Goal: Information Seeking & Learning: Learn about a topic

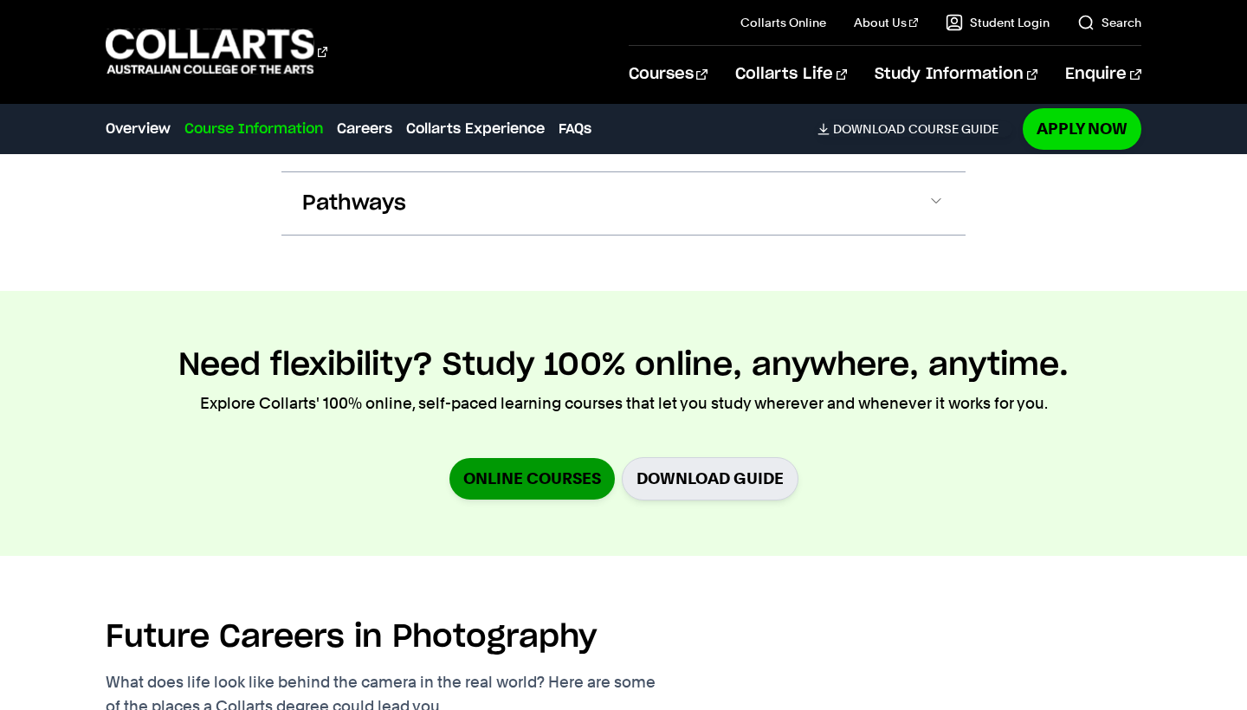
scroll to position [2277, 0]
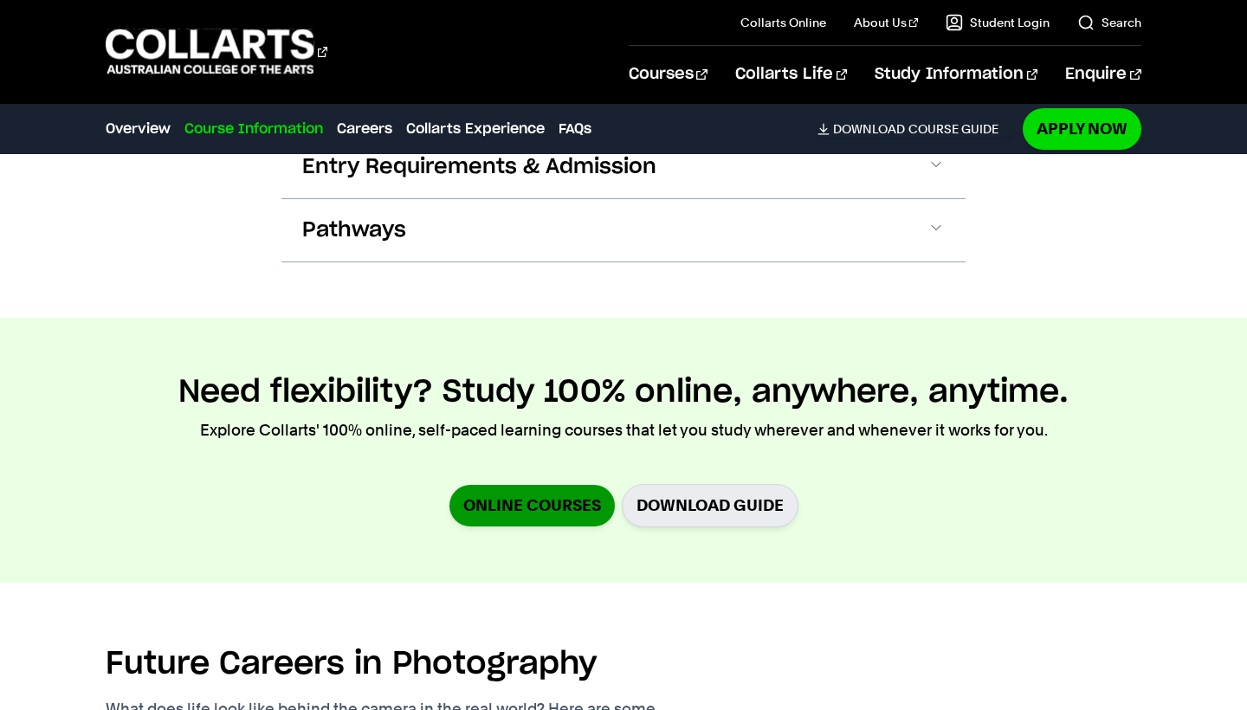
click at [526, 511] on link "Online Courses" at bounding box center [531, 505] width 165 height 41
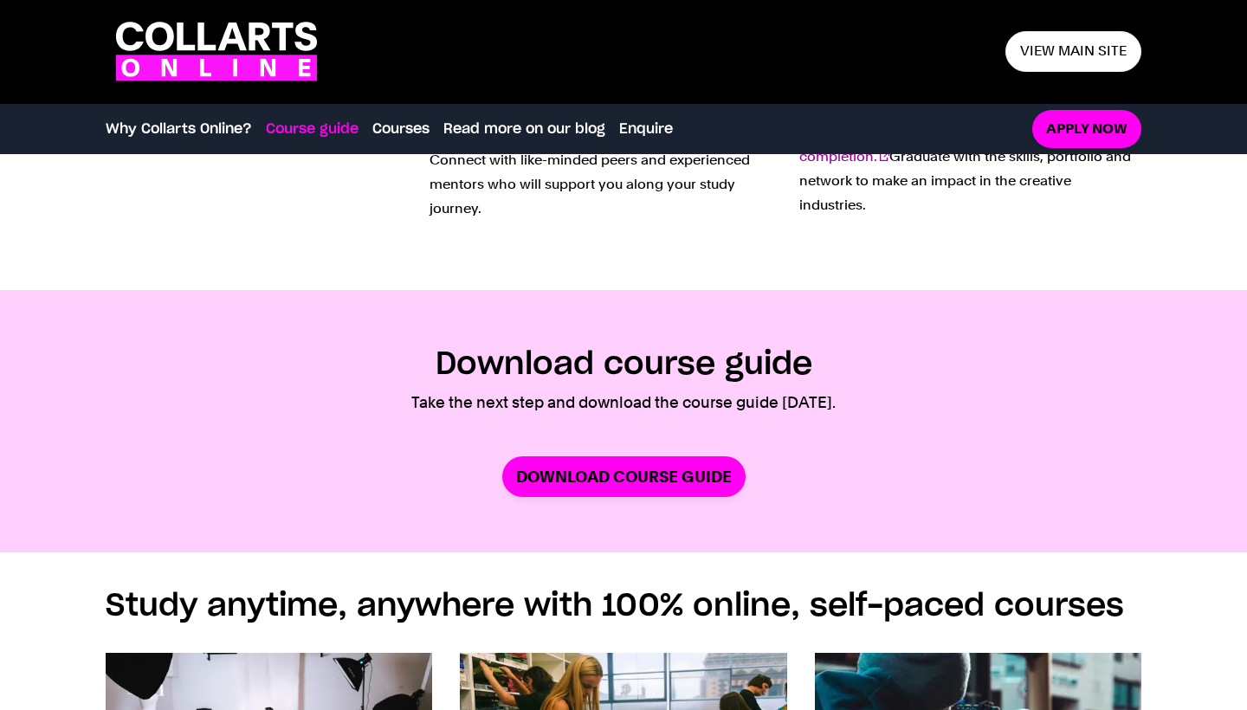
scroll to position [878, 0]
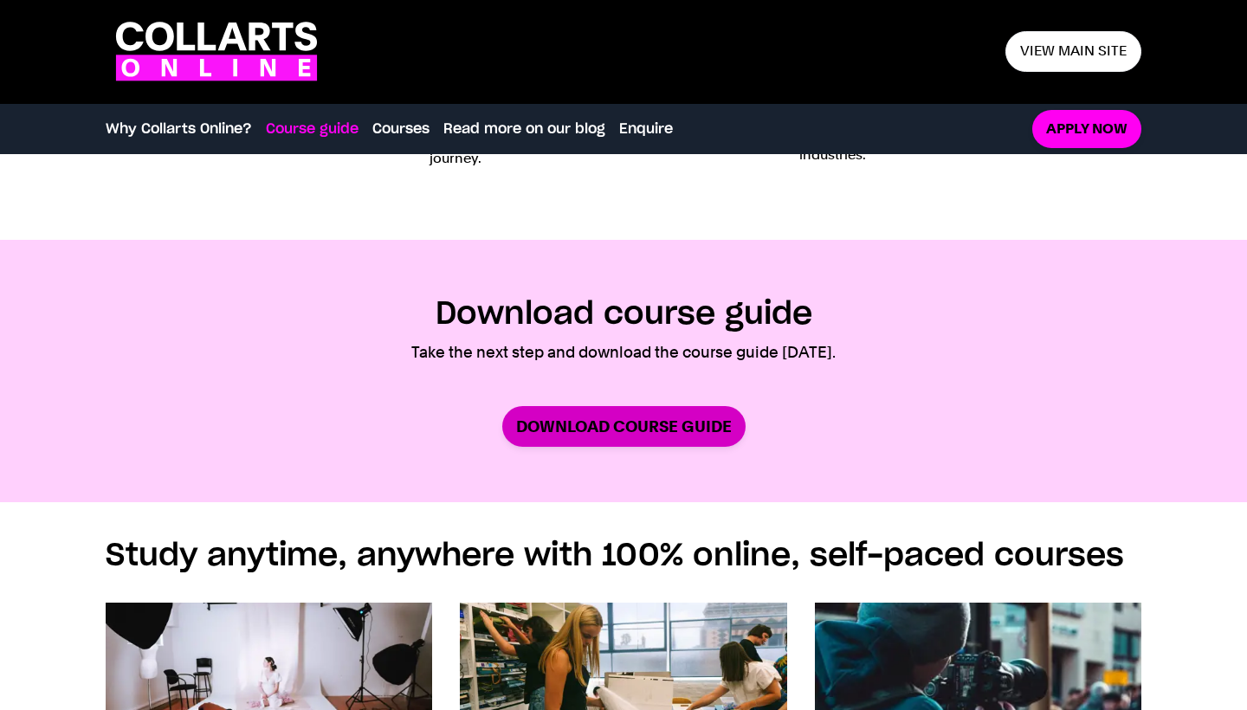
click at [558, 433] on link "Download Course Guide" at bounding box center [623, 426] width 243 height 41
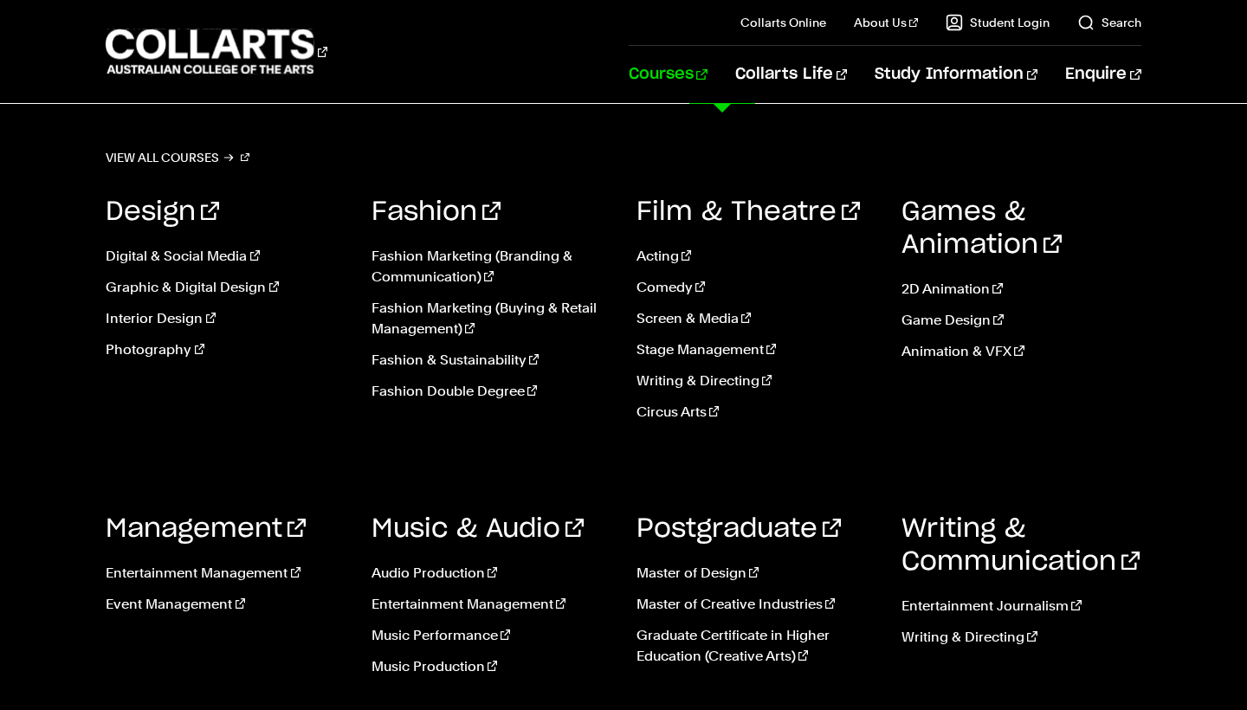
click at [707, 85] on link "Courses" at bounding box center [668, 74] width 79 height 57
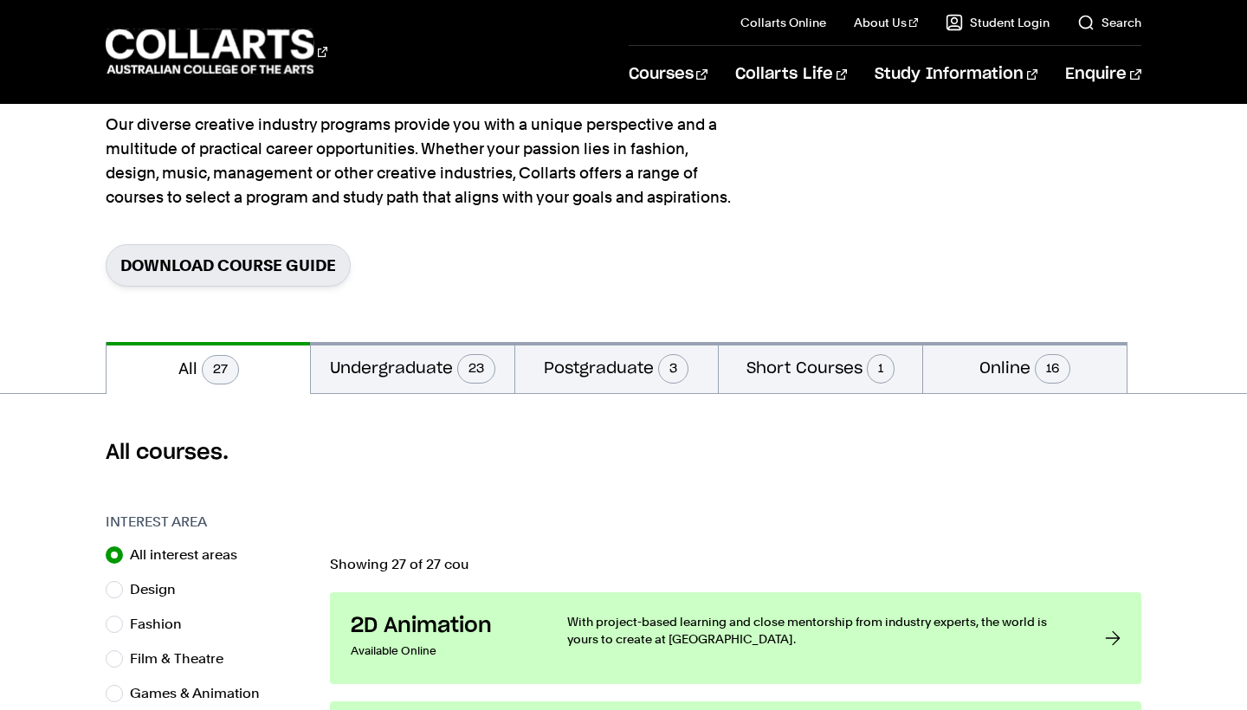
scroll to position [162, 0]
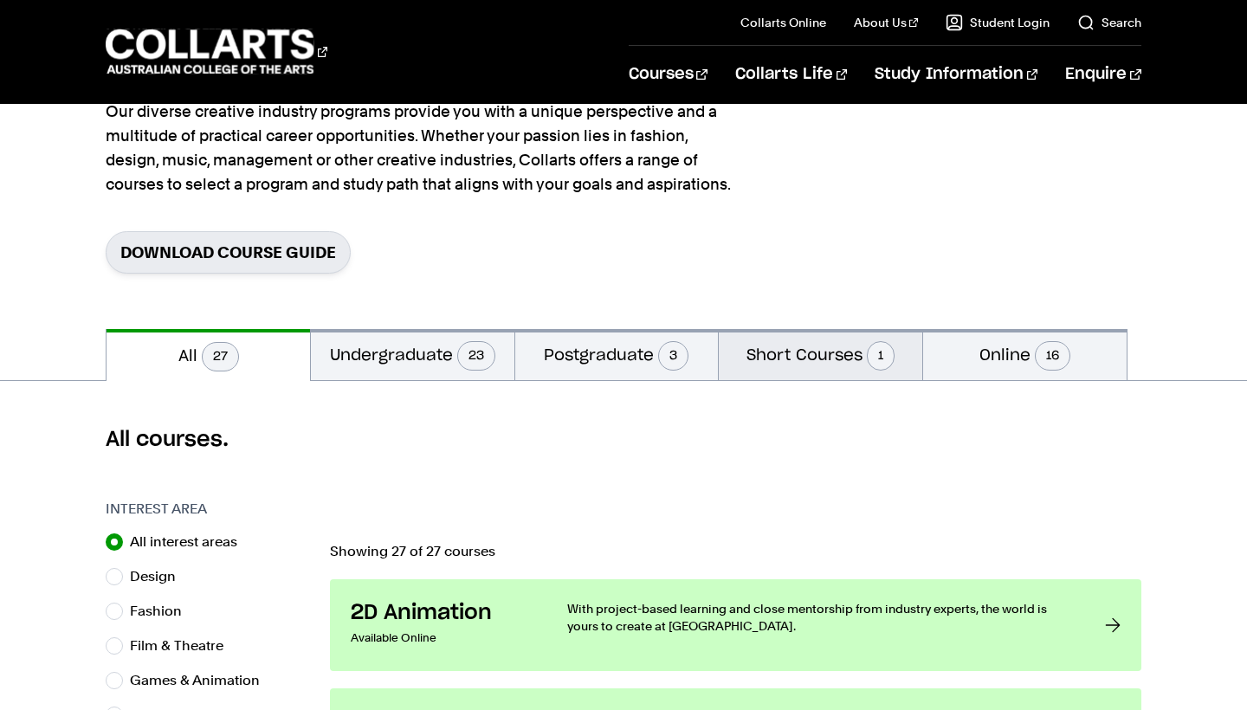
click at [754, 355] on button "Short Courses 1" at bounding box center [820, 354] width 203 height 51
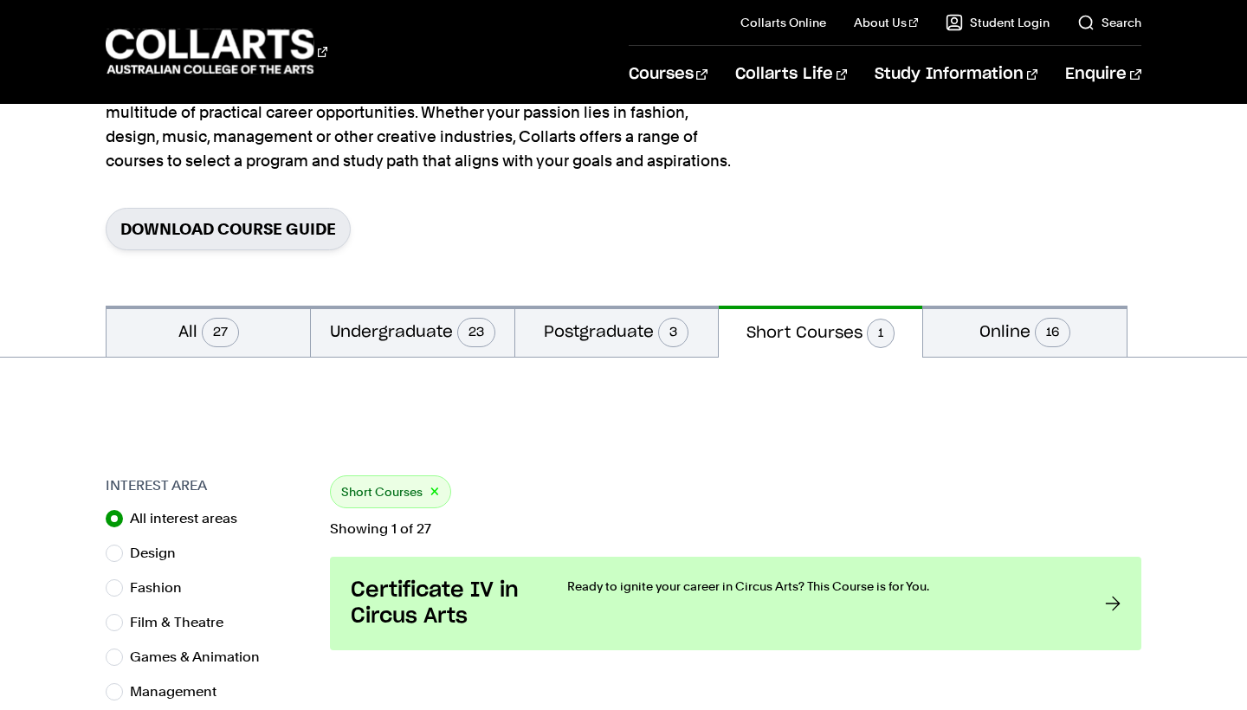
scroll to position [190, 0]
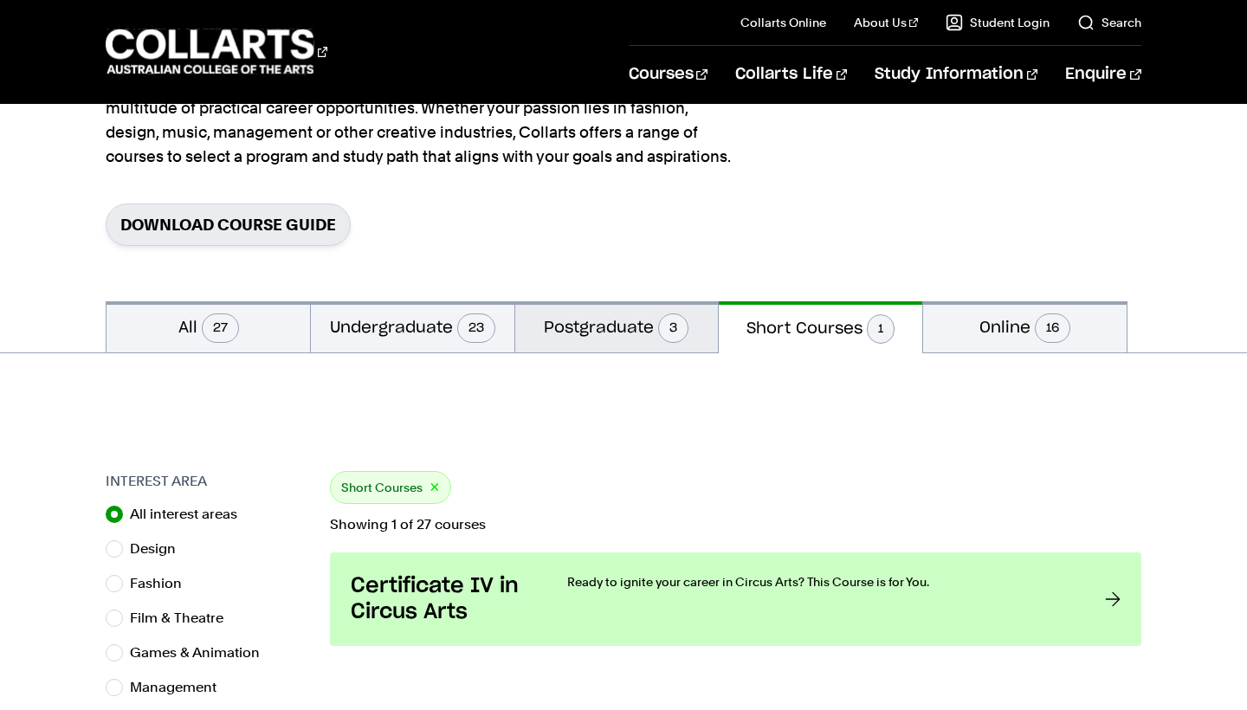
click at [618, 312] on button "Postgraduate 3" at bounding box center [616, 326] width 203 height 51
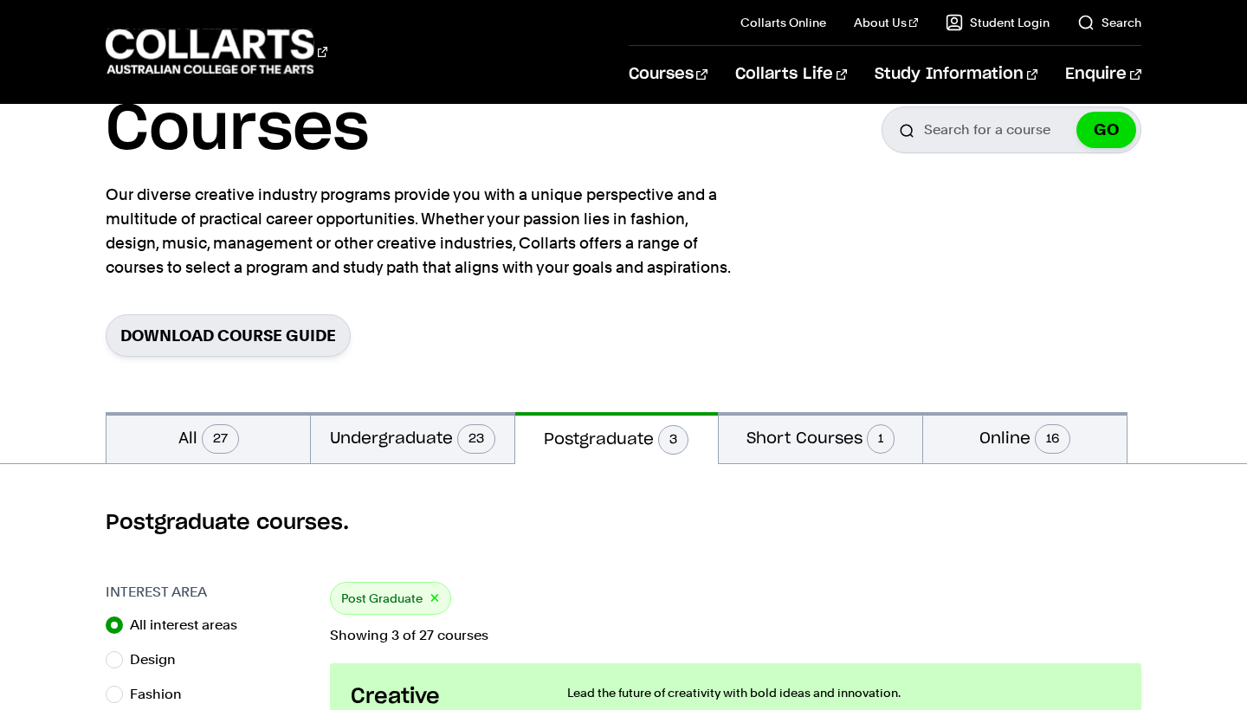
scroll to position [51, 0]
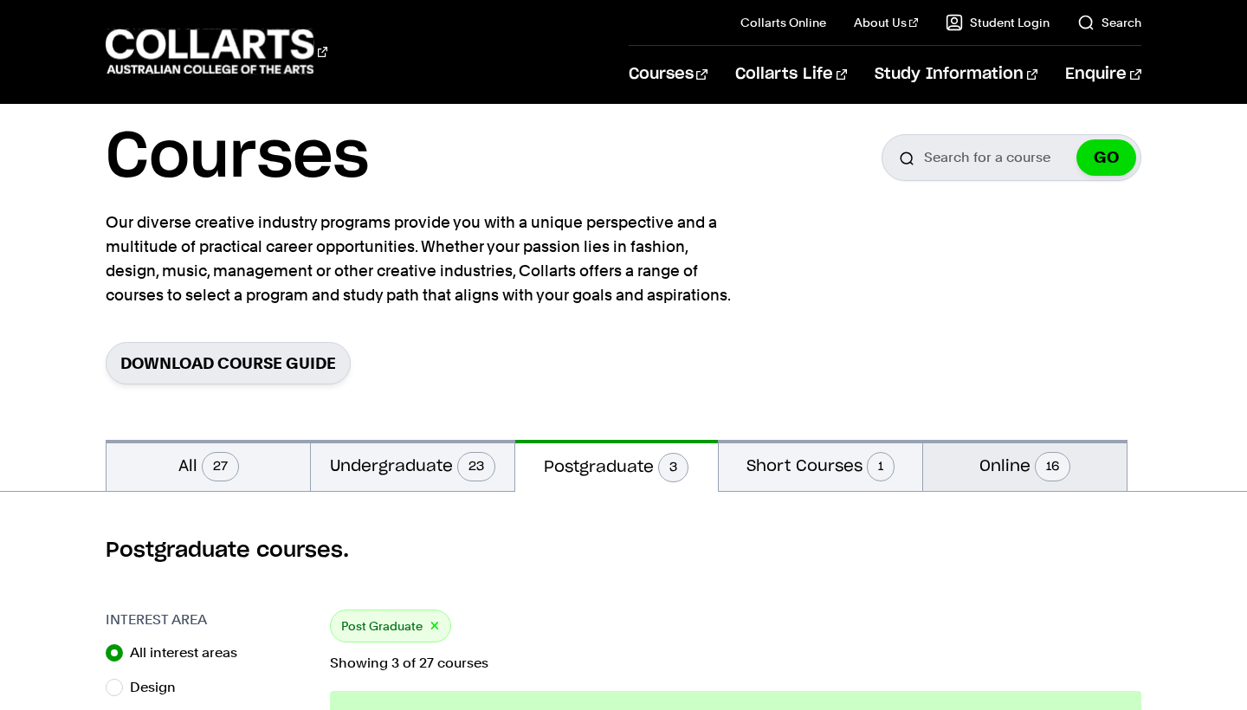
click at [966, 463] on button "Online 16" at bounding box center [1024, 465] width 203 height 51
radio input "false"
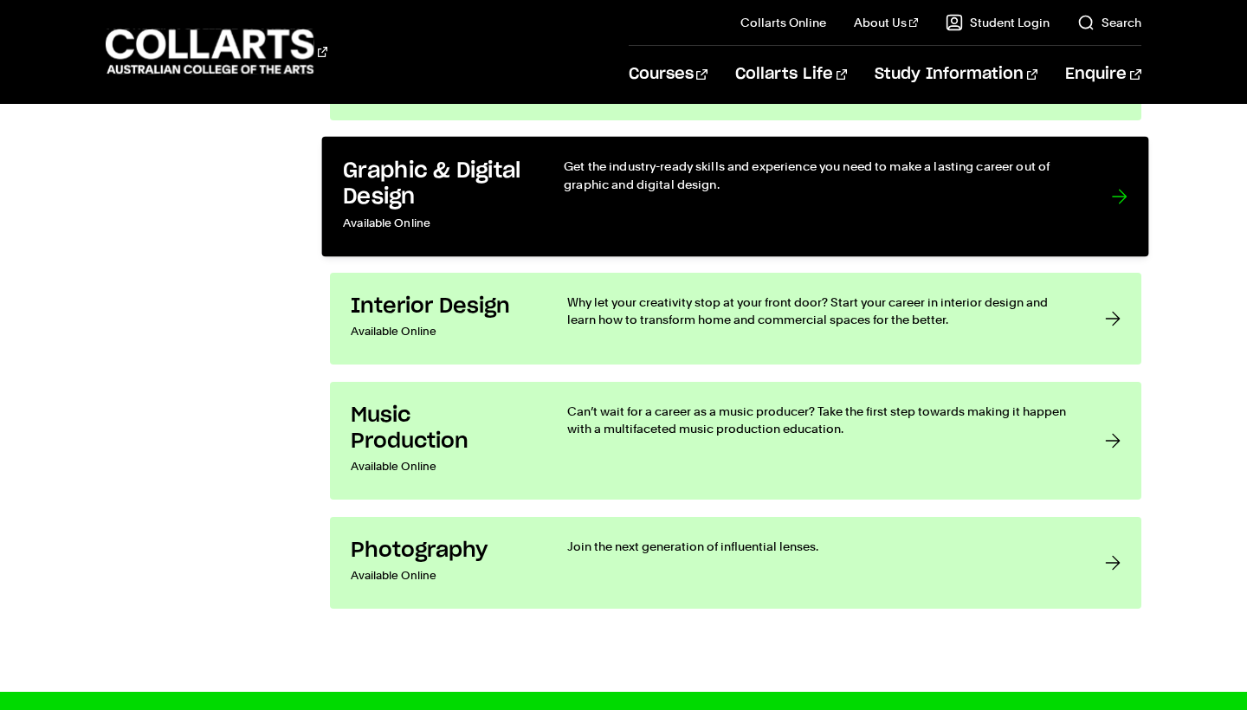
scroll to position [2375, 0]
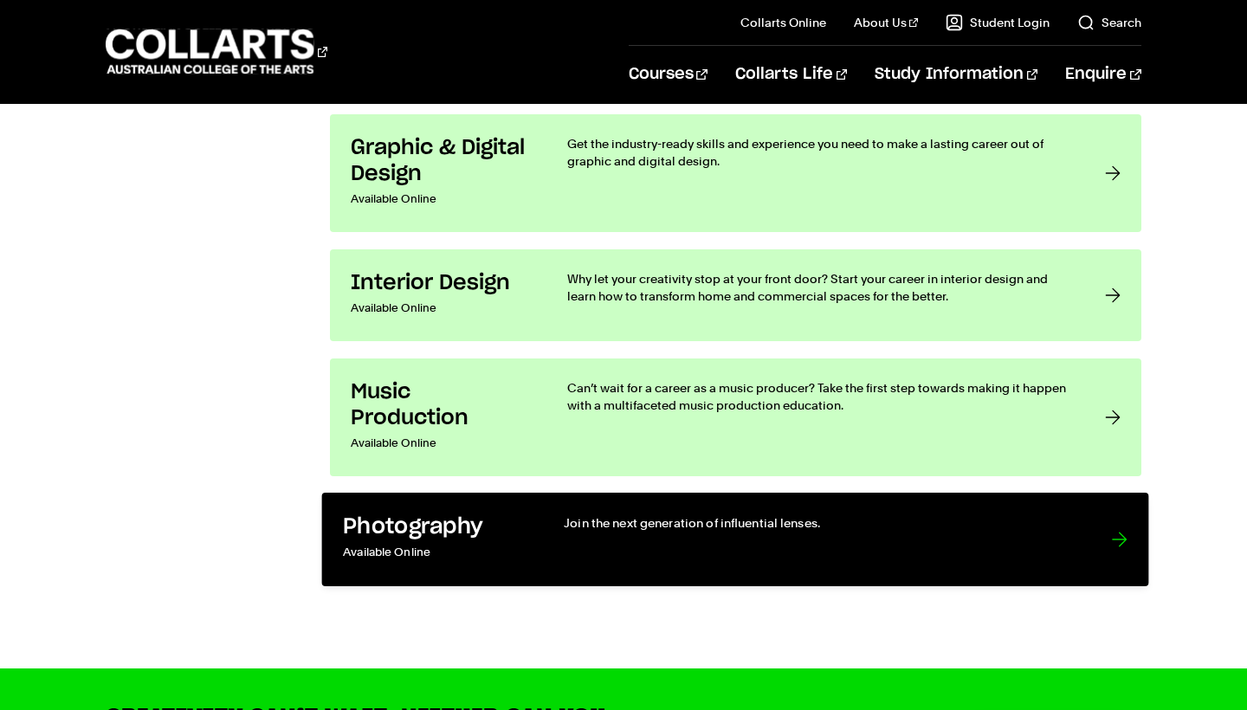
click at [518, 541] on p "Available Online" at bounding box center [436, 552] width 185 height 25
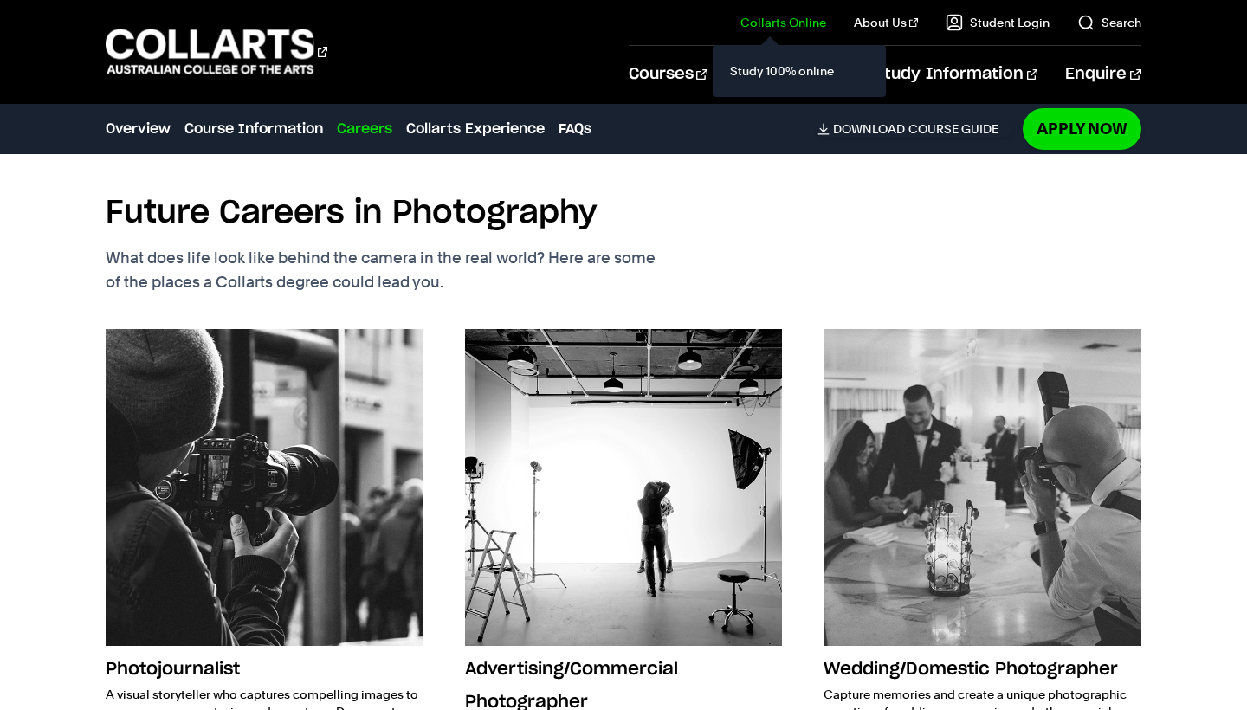
scroll to position [2589, 0]
